Goal: Information Seeking & Learning: Learn about a topic

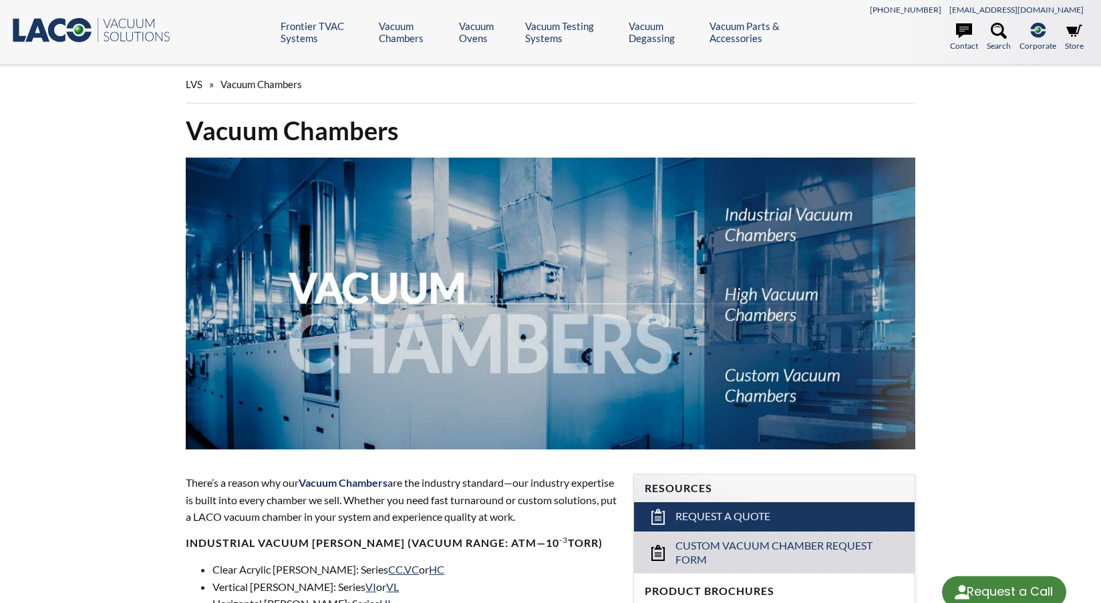
select select "Language Translate Widget"
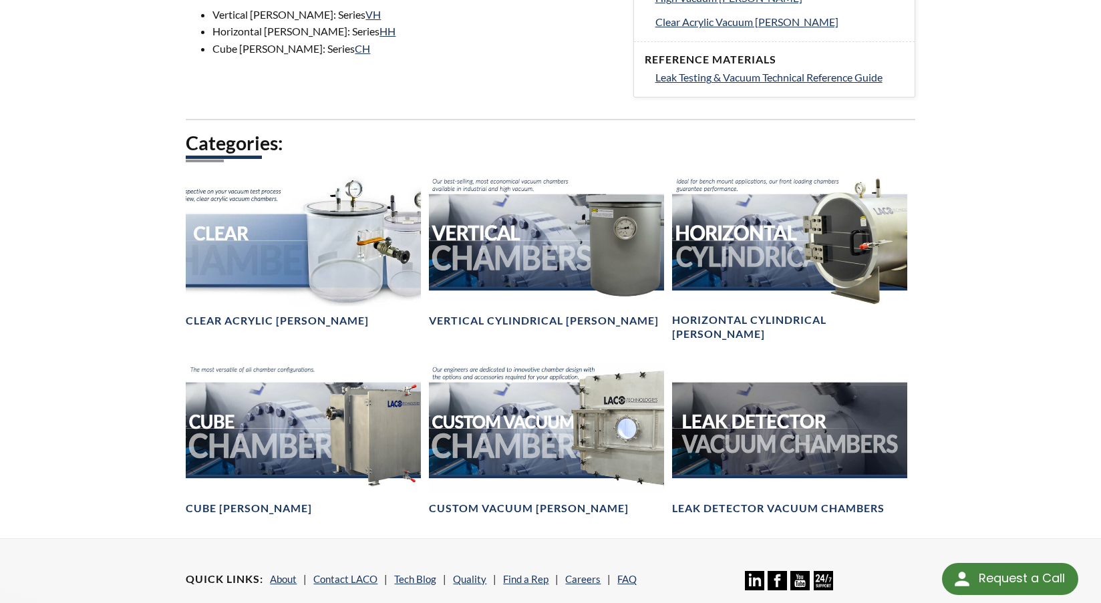
scroll to position [668, 0]
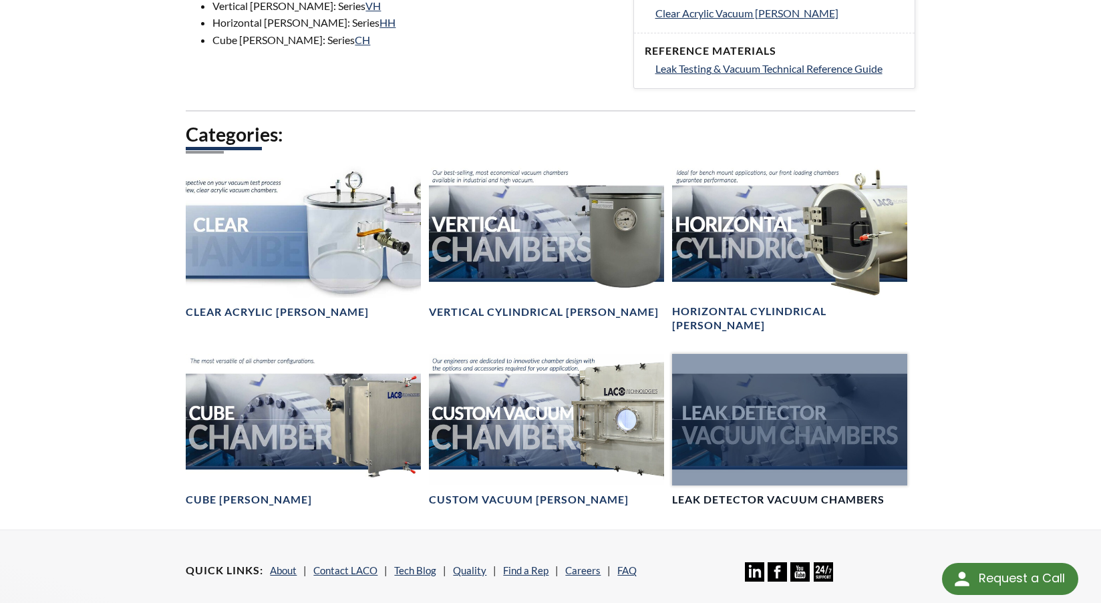
click at [749, 400] on div at bounding box center [789, 420] width 235 height 132
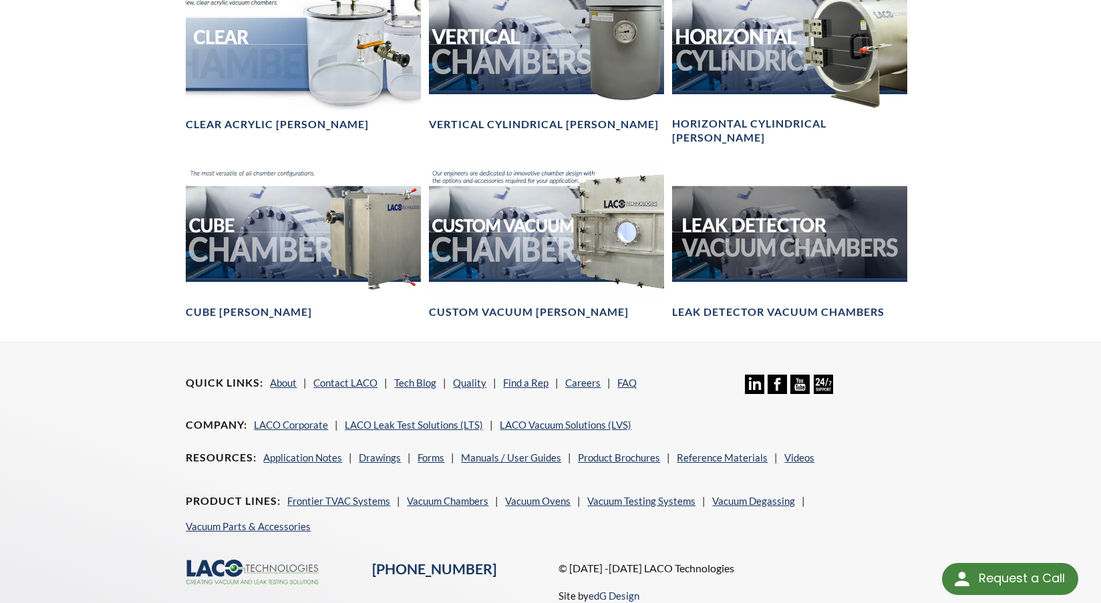
scroll to position [869, 0]
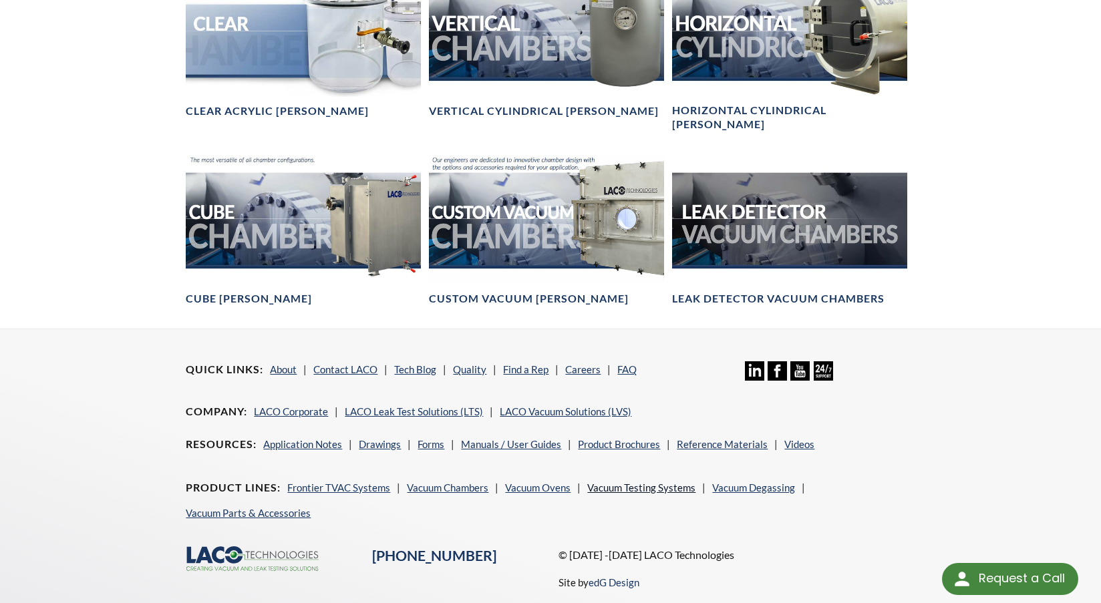
click at [650, 482] on link "Vacuum Testing Systems" at bounding box center [641, 488] width 108 height 12
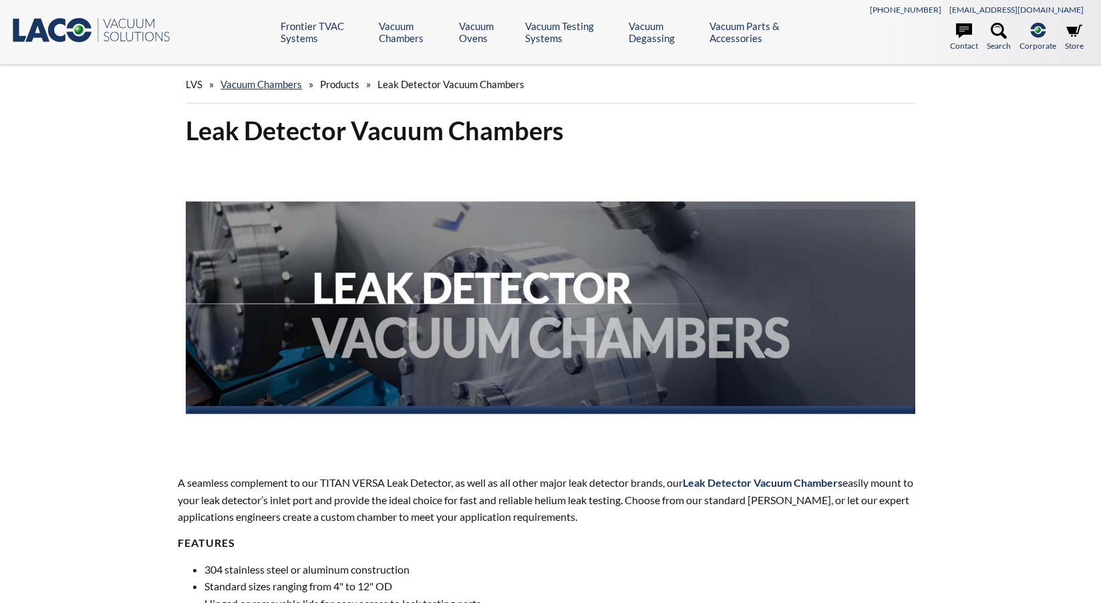
select select "Language Translate Widget"
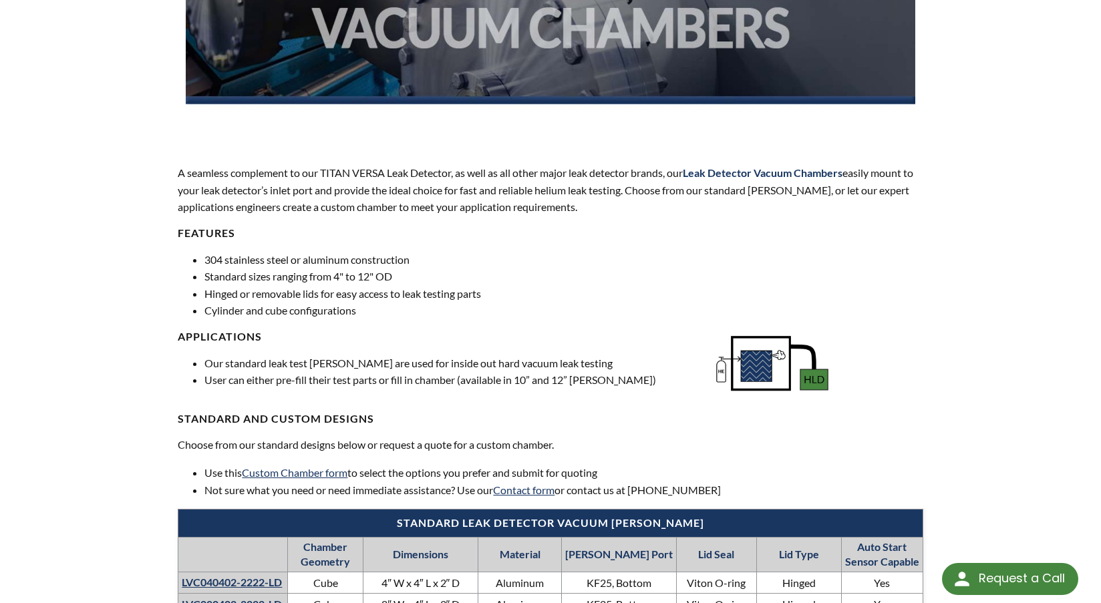
scroll to position [334, 0]
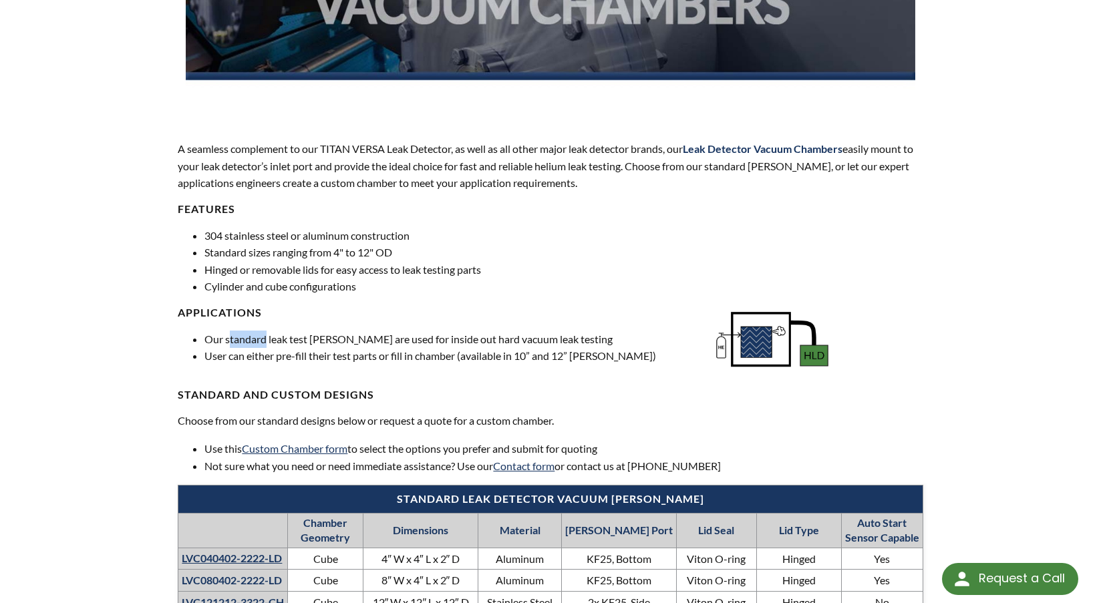
drag, startPoint x: 231, startPoint y: 341, endPoint x: 267, endPoint y: 339, distance: 35.5
click at [267, 339] on li "Our standard leak test chambers are used for inside out hard vacuum leak testing" at bounding box center [452, 339] width 496 height 17
drag, startPoint x: 299, startPoint y: 339, endPoint x: 317, endPoint y: 338, distance: 18.1
click at [317, 338] on li "Our standard leak test chambers are used for inside out hard vacuum leak testing" at bounding box center [452, 339] width 496 height 17
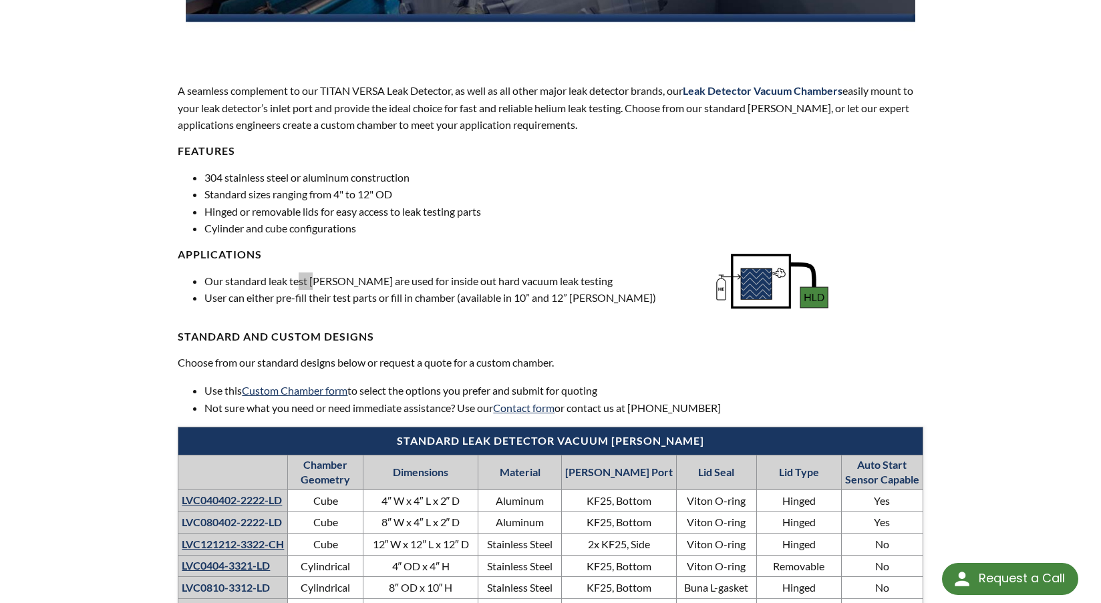
scroll to position [373, 0]
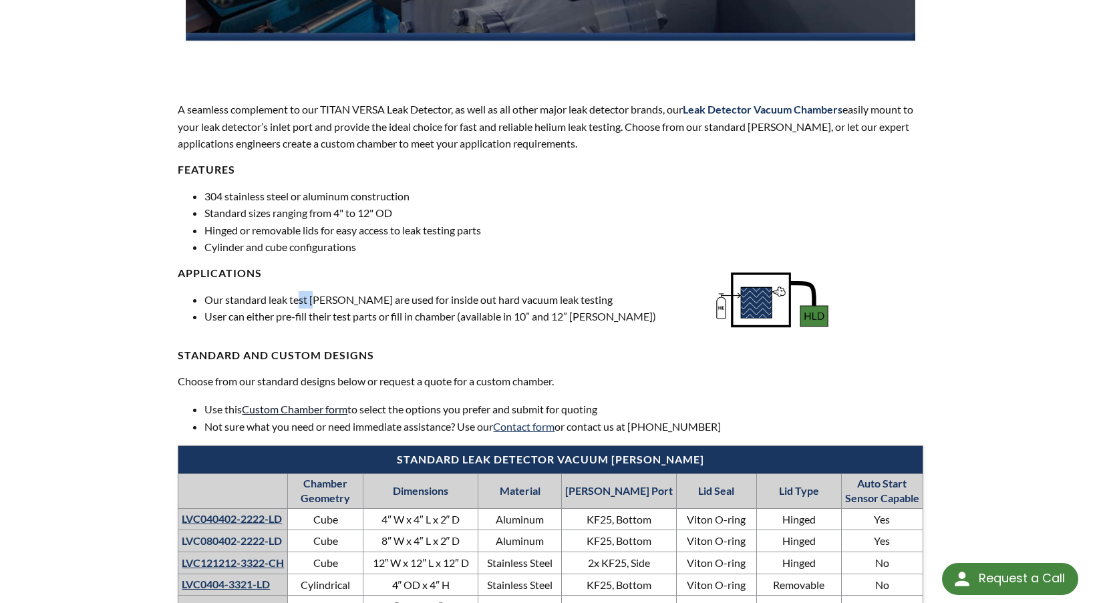
click at [293, 408] on link "Custom Chamber form" at bounding box center [295, 409] width 106 height 13
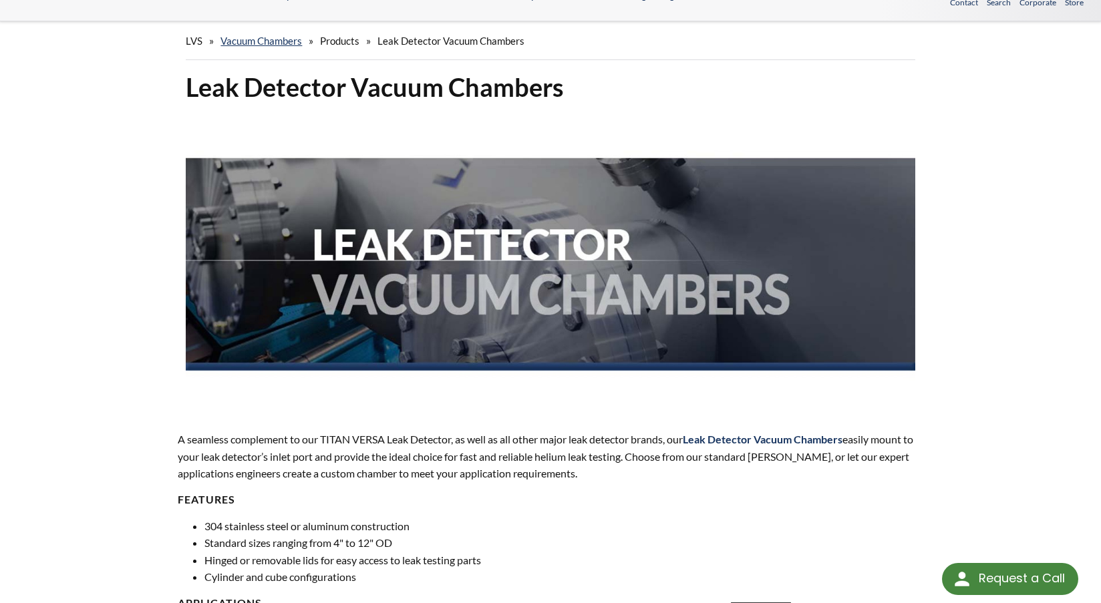
scroll to position [67, 0]
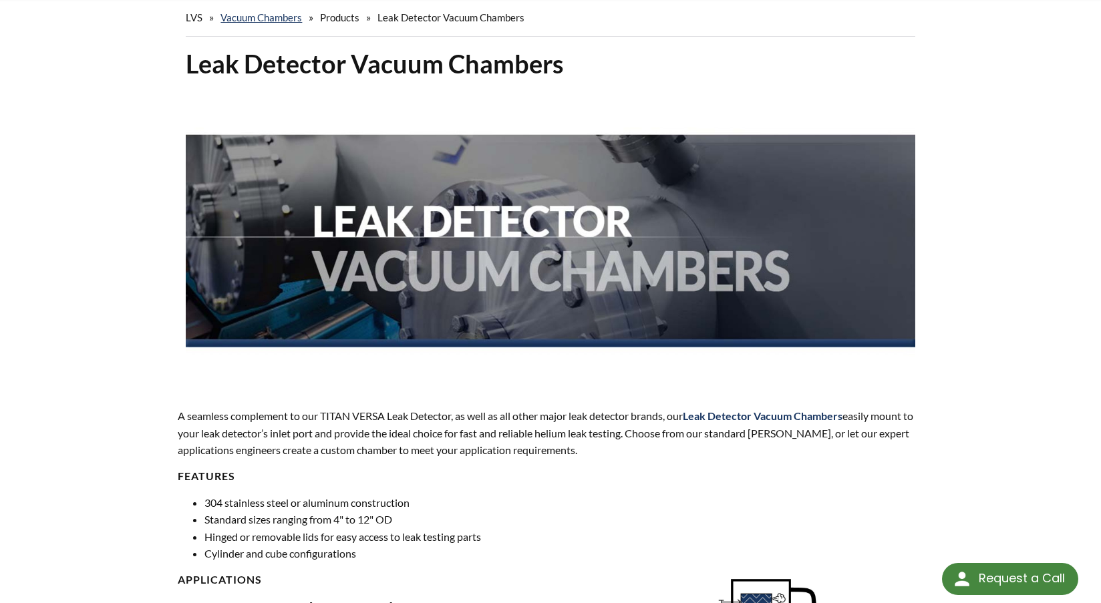
click at [346, 16] on span "Products" at bounding box center [339, 17] width 39 height 12
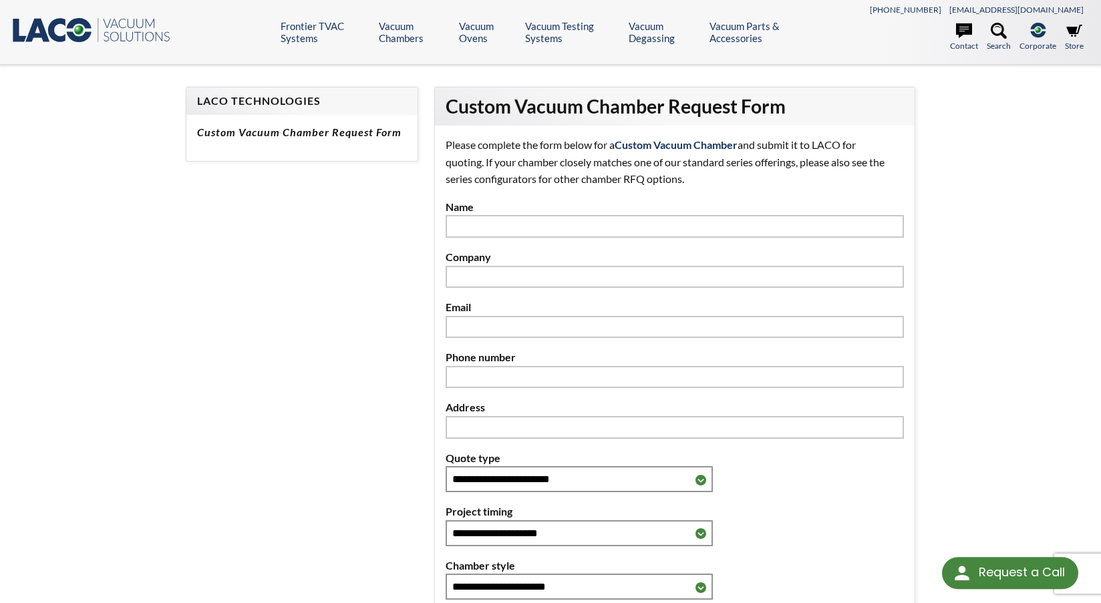
select select "Language Translate Widget"
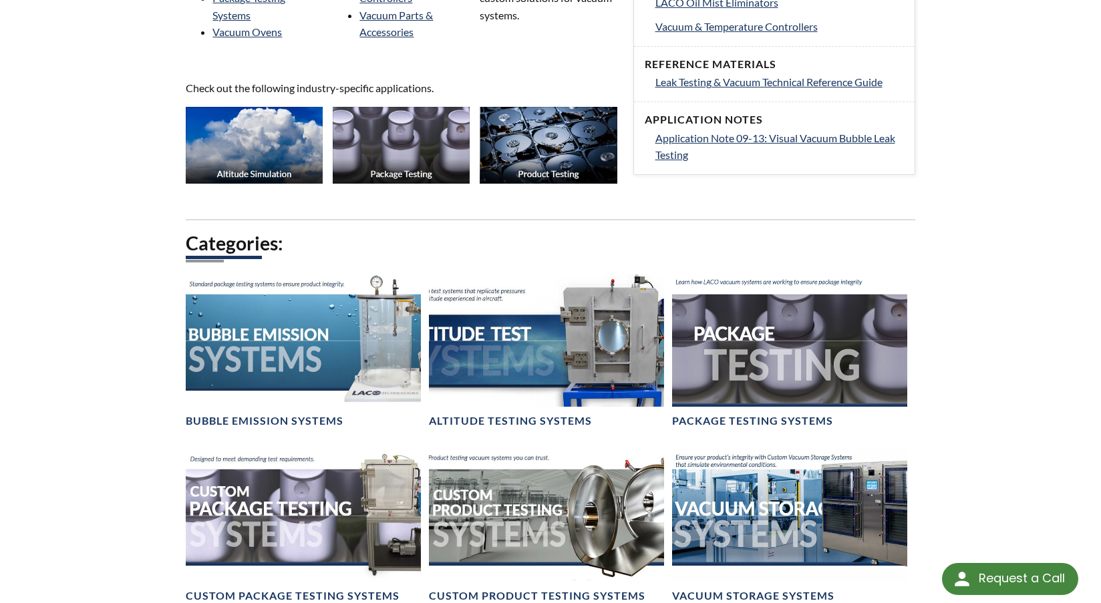
scroll to position [668, 0]
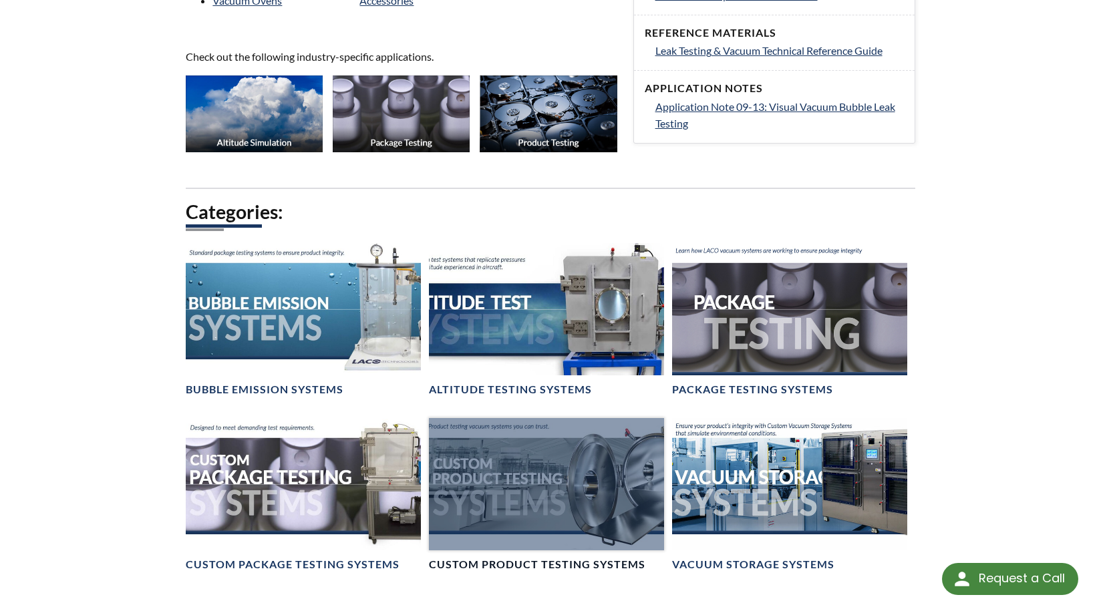
click at [496, 495] on div at bounding box center [546, 484] width 235 height 132
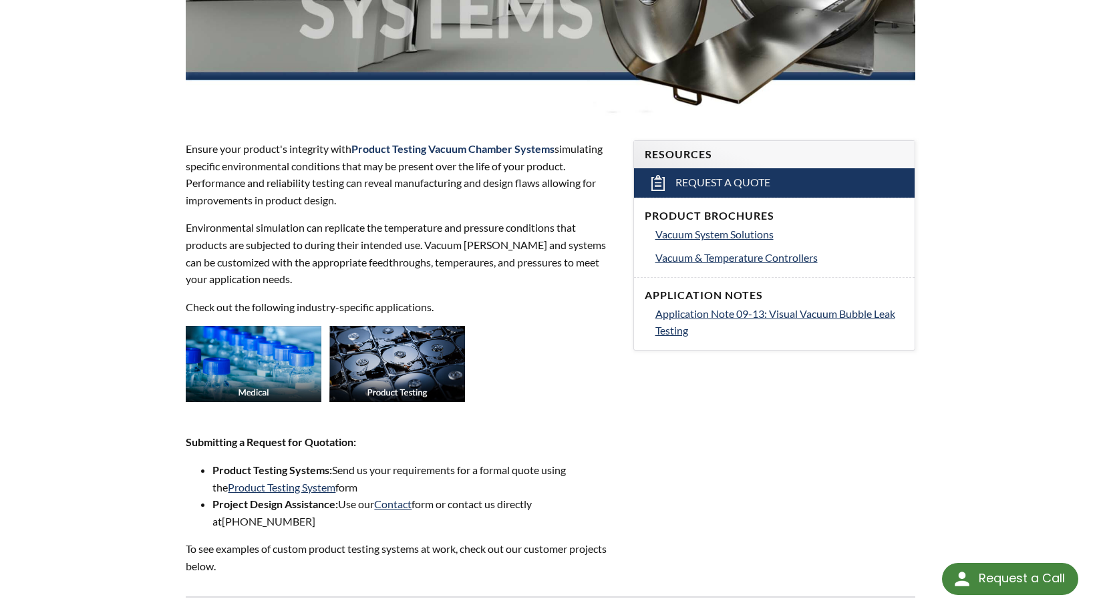
scroll to position [401, 0]
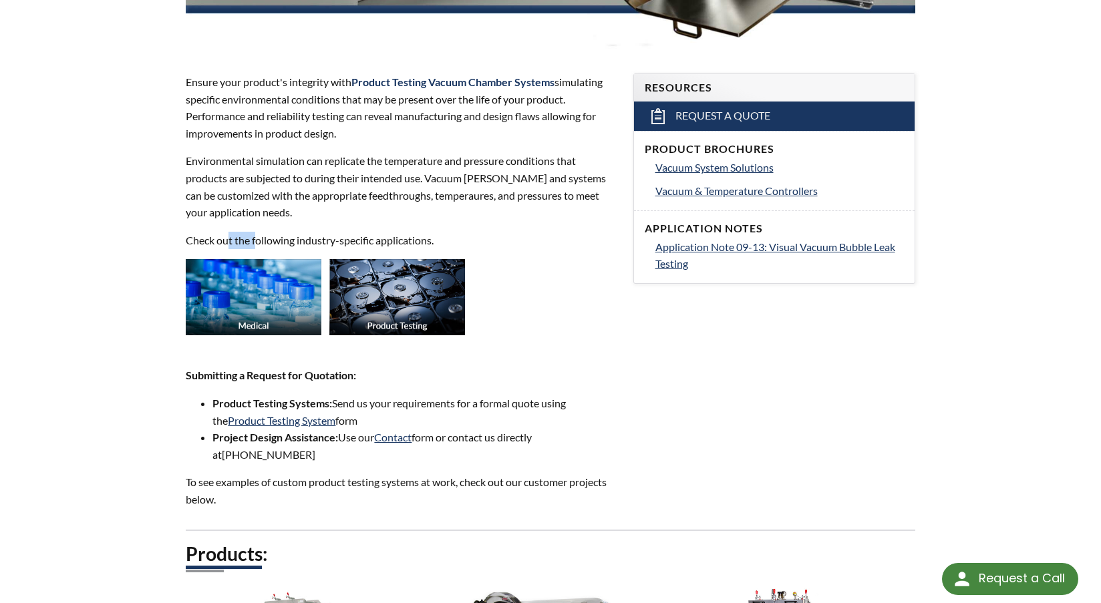
drag, startPoint x: 228, startPoint y: 243, endPoint x: 255, endPoint y: 243, distance: 26.7
click at [255, 243] on p "Check out the following industry-specific applications." at bounding box center [401, 240] width 431 height 17
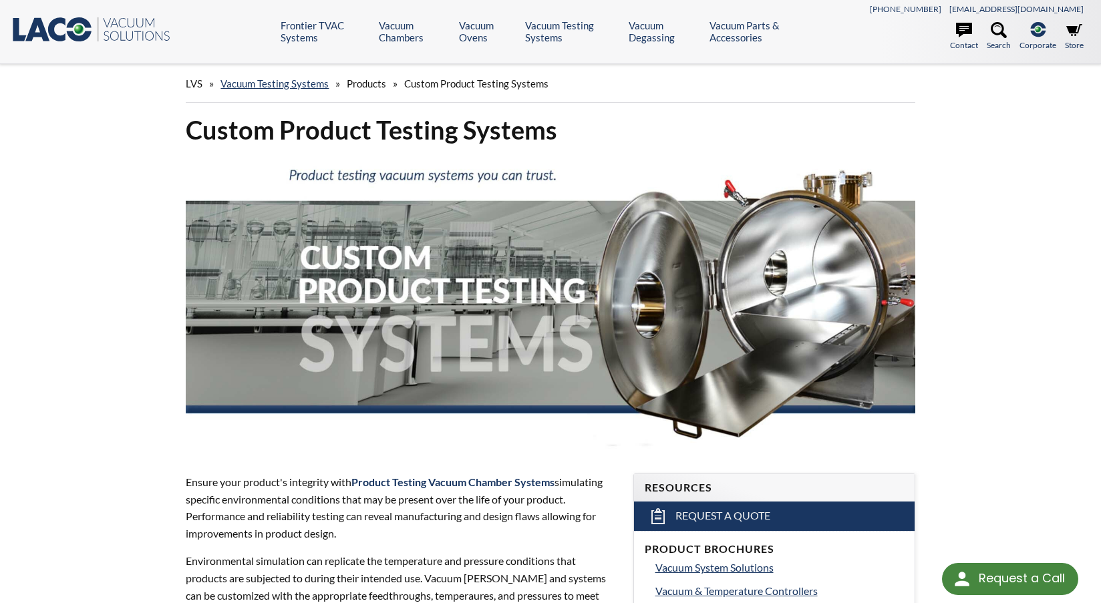
scroll to position [0, 0]
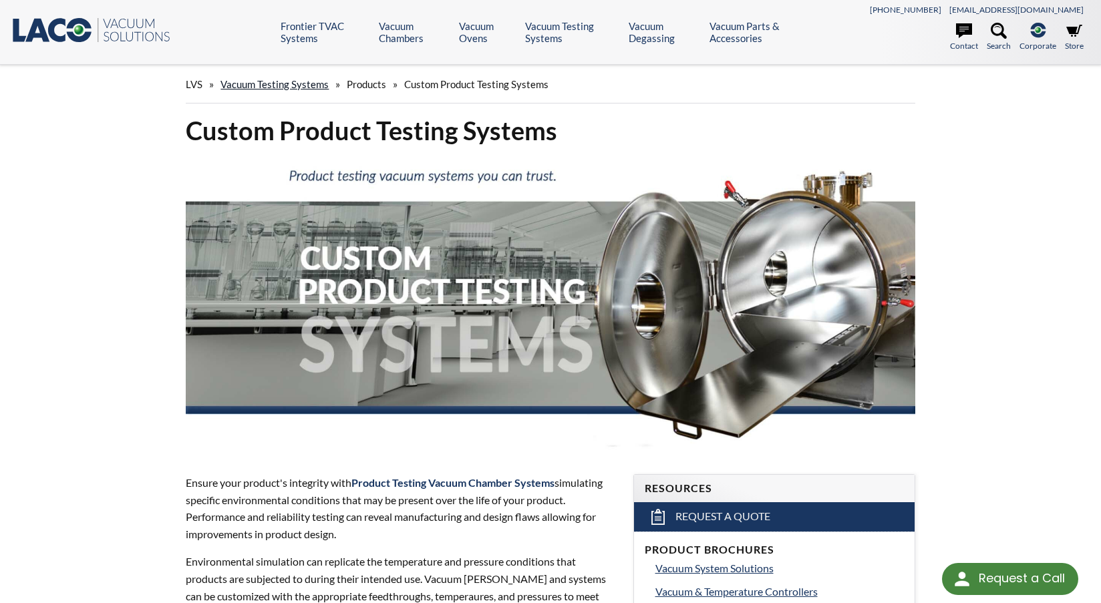
click at [286, 80] on link "Vacuum Testing Systems" at bounding box center [274, 84] width 108 height 12
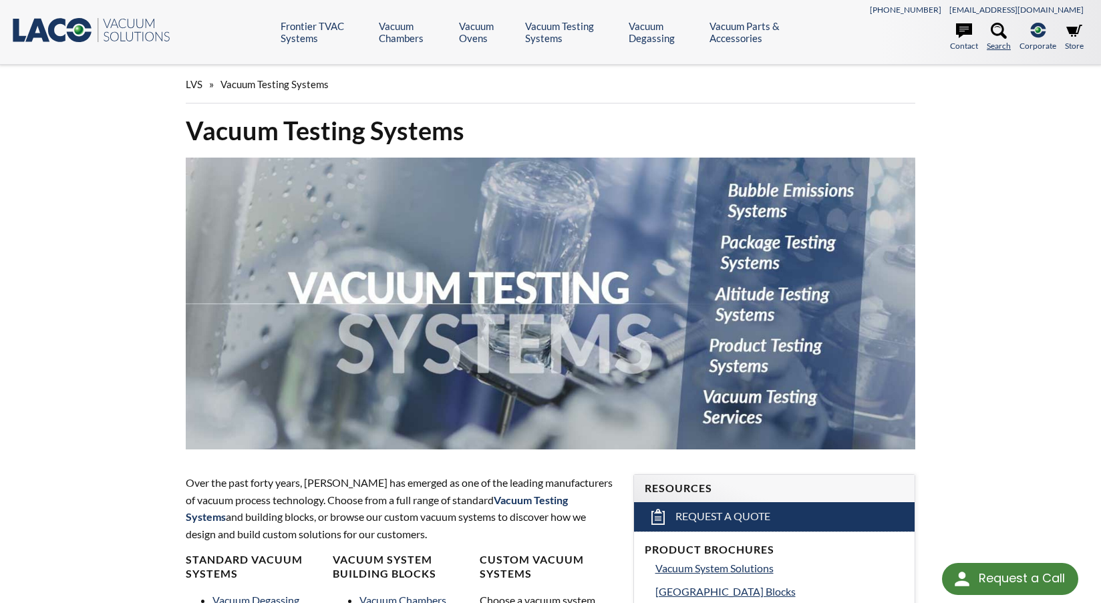
click at [1004, 33] on icon at bounding box center [999, 31] width 16 height 16
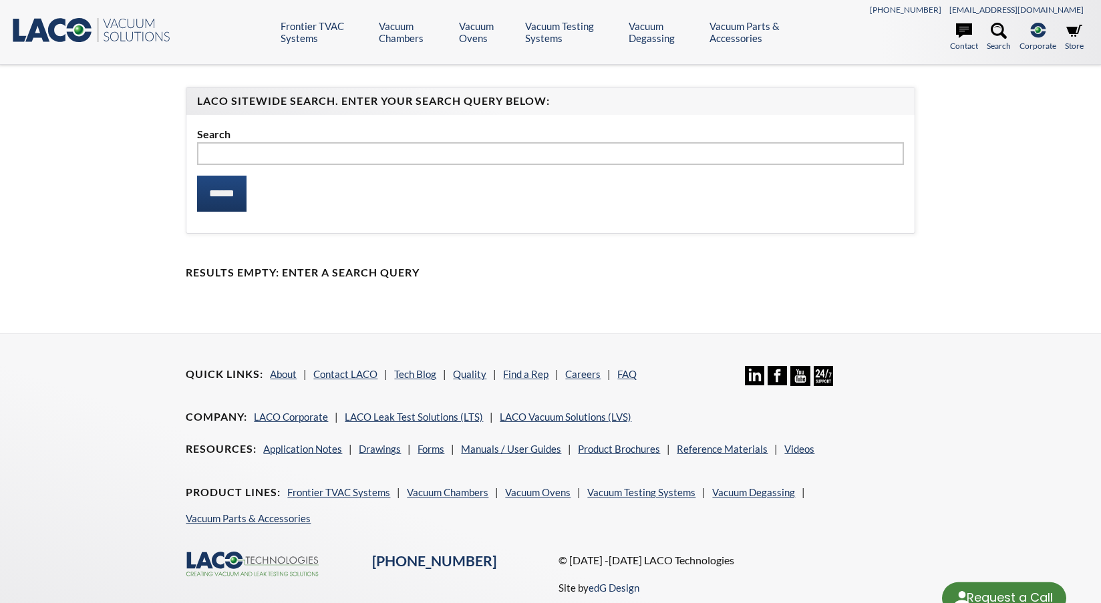
select select "Language Translate Widget"
type input "****"
click at [197, 176] on input "******" at bounding box center [221, 194] width 49 height 36
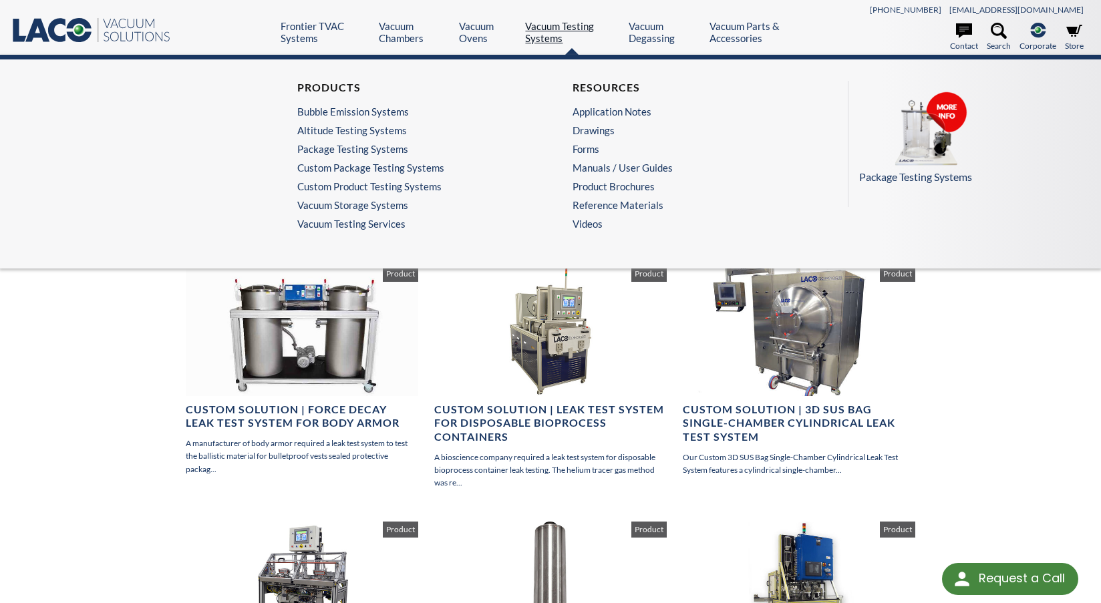
click at [551, 35] on link "Vacuum Testing Systems" at bounding box center [571, 32] width 93 height 24
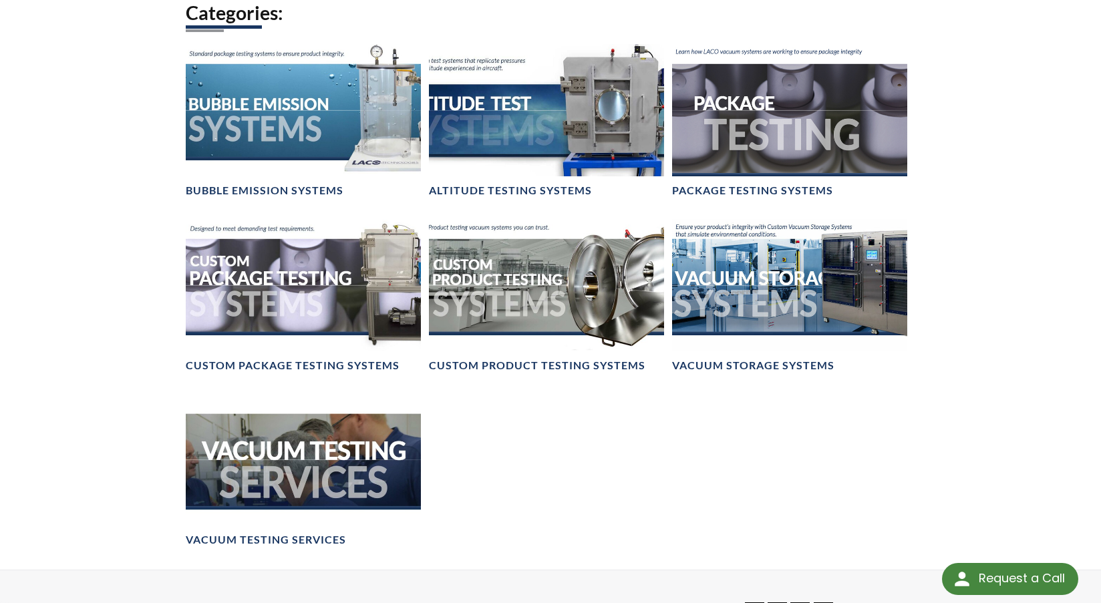
scroll to position [869, 0]
